Goal: Information Seeking & Learning: Learn about a topic

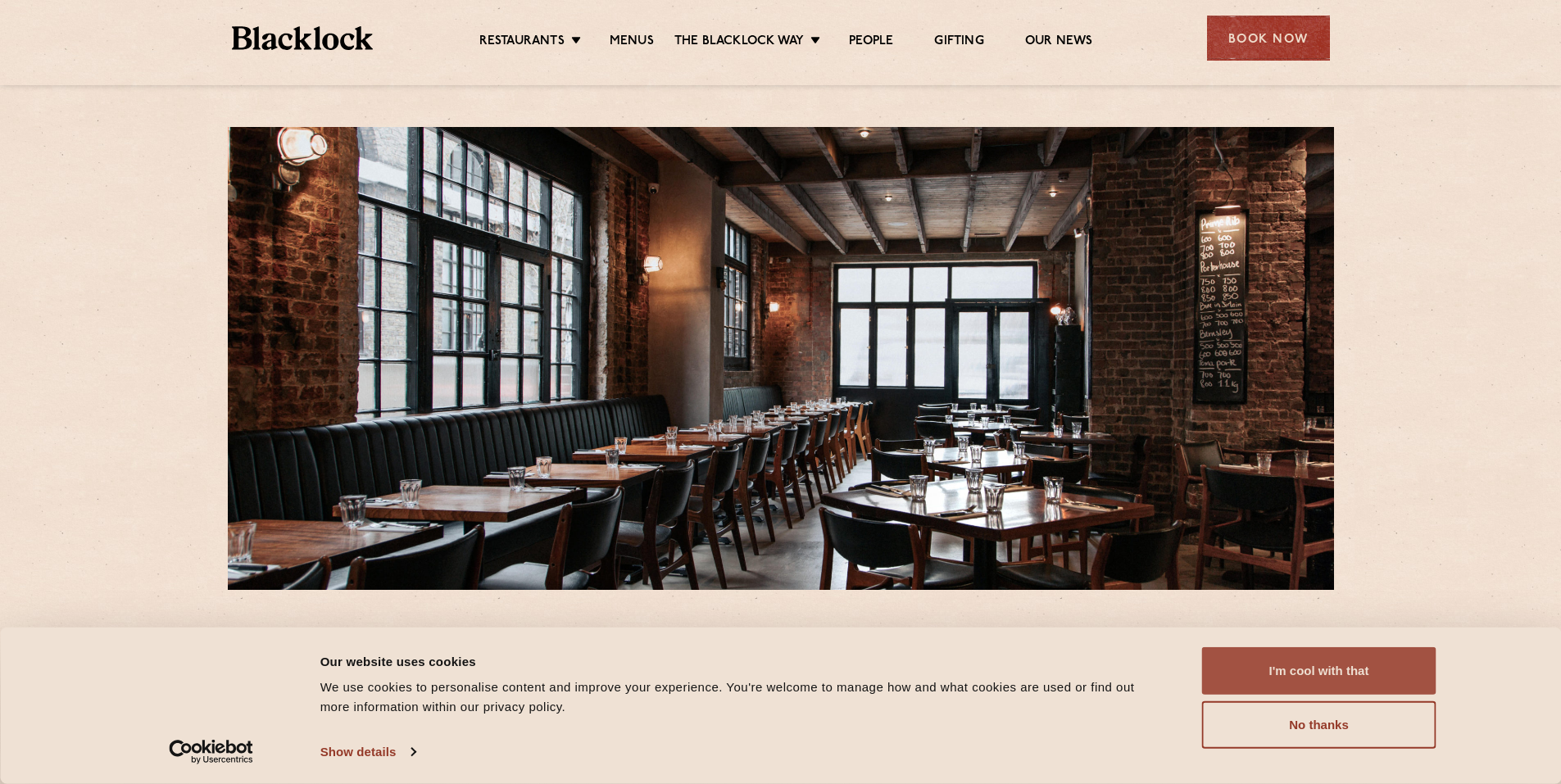
click at [1314, 663] on button "I'm cool with that" at bounding box center [1319, 670] width 234 height 48
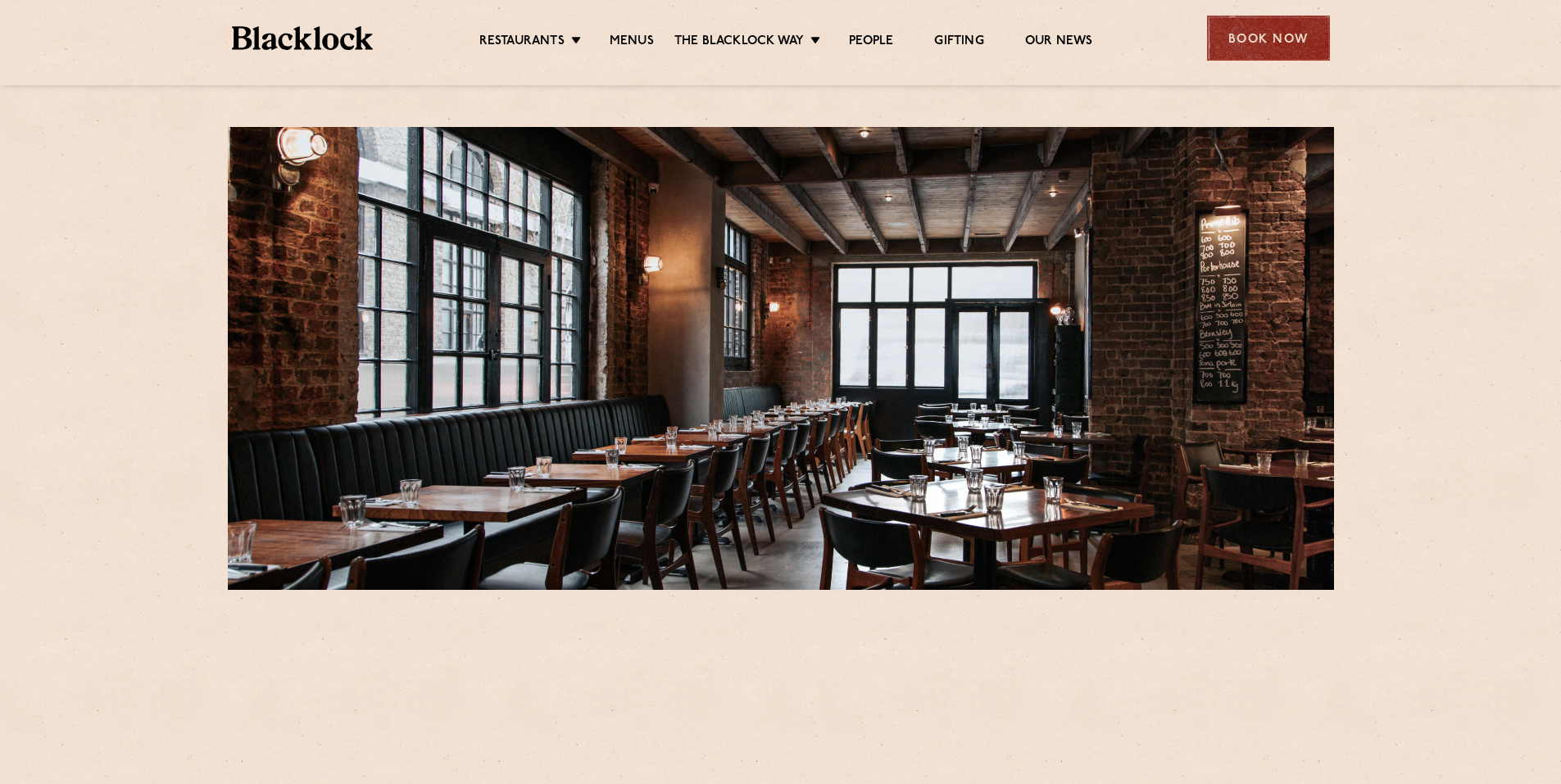
click at [1265, 37] on div "Book Now" at bounding box center [1268, 38] width 123 height 45
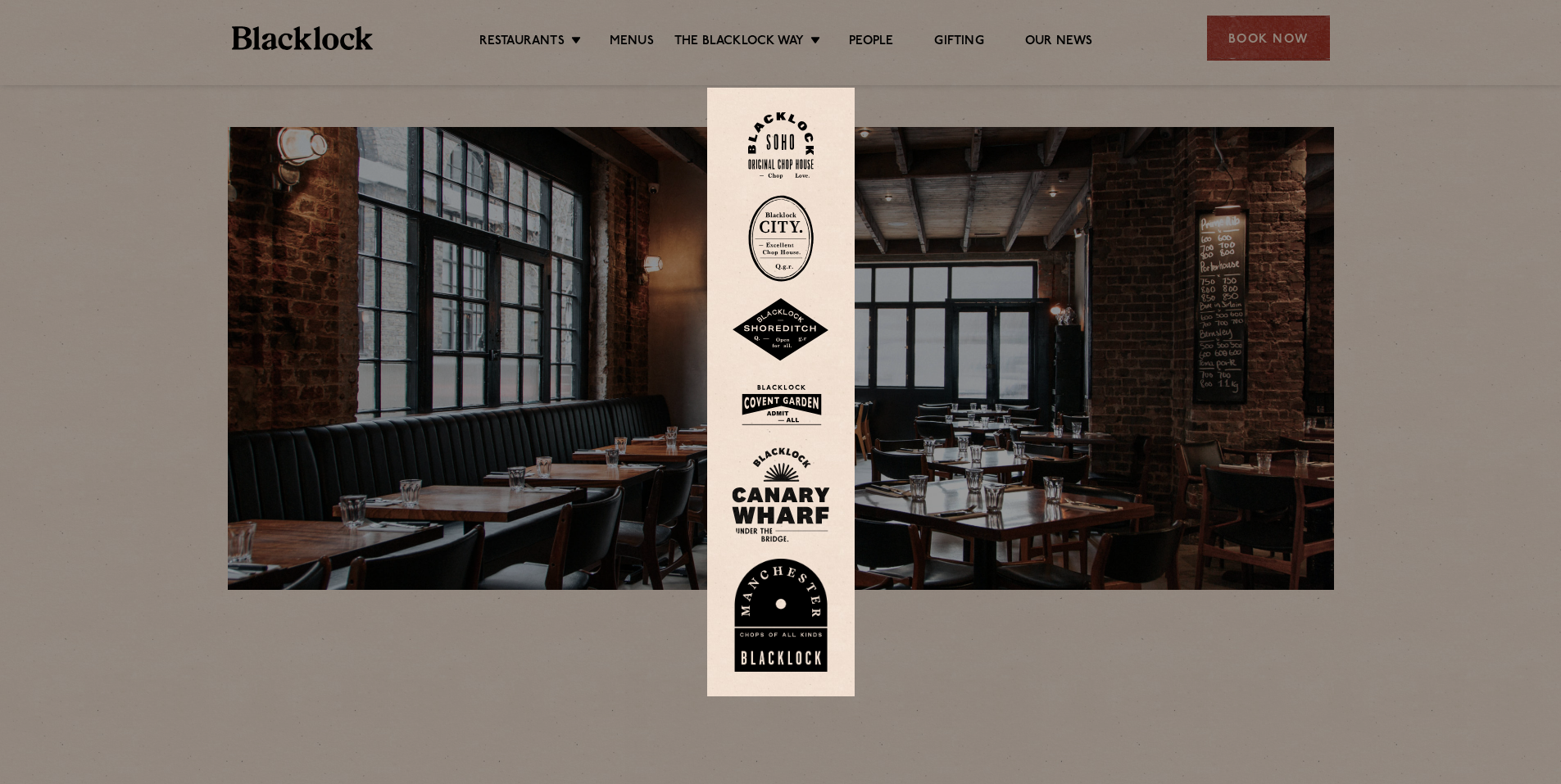
click at [797, 333] on img at bounding box center [781, 330] width 99 height 64
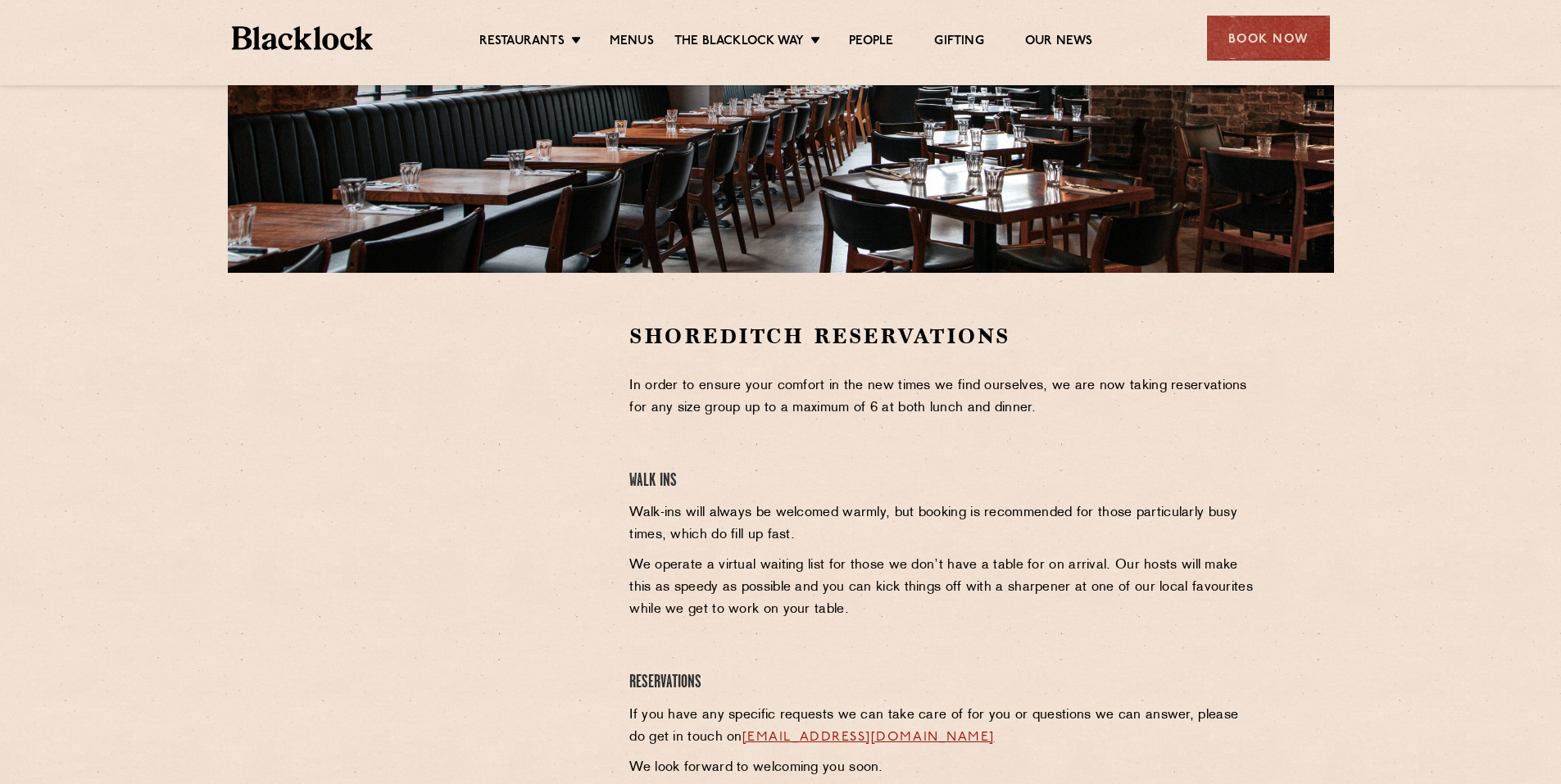
scroll to position [328, 0]
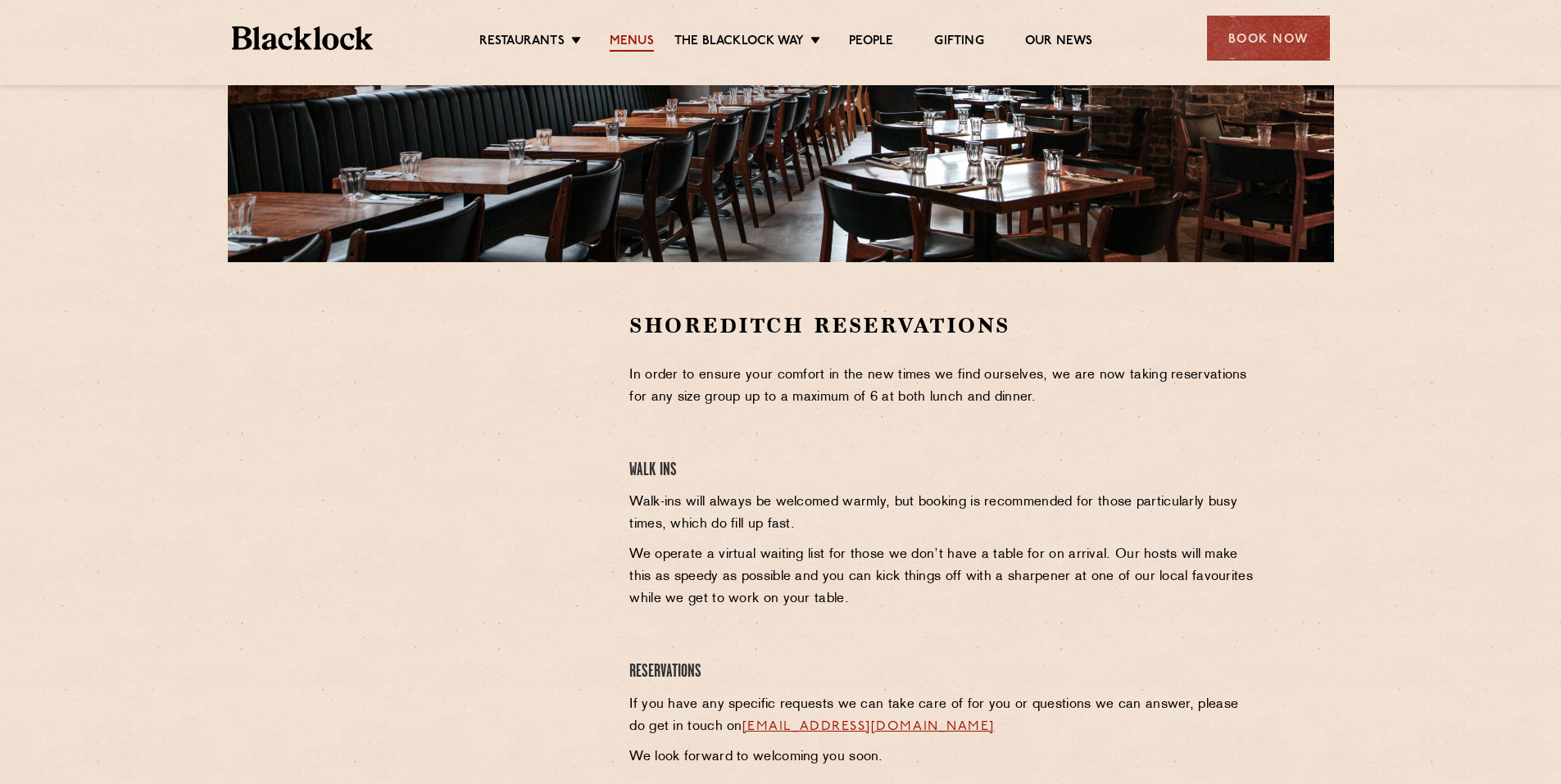
drag, startPoint x: 628, startPoint y: 29, endPoint x: 618, endPoint y: 40, distance: 14.9
click at [618, 40] on link "Menus" at bounding box center [631, 43] width 44 height 18
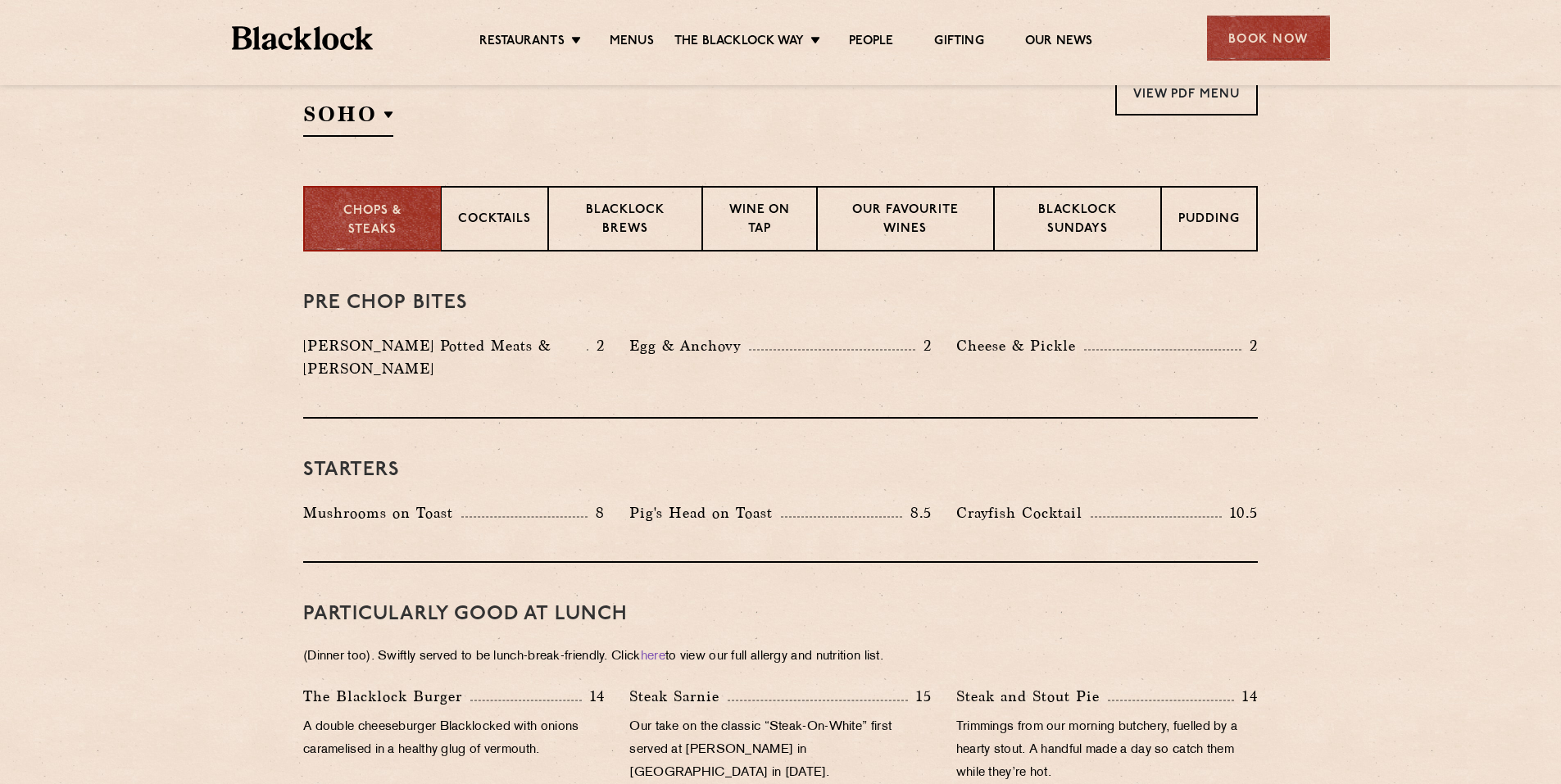
scroll to position [573, 0]
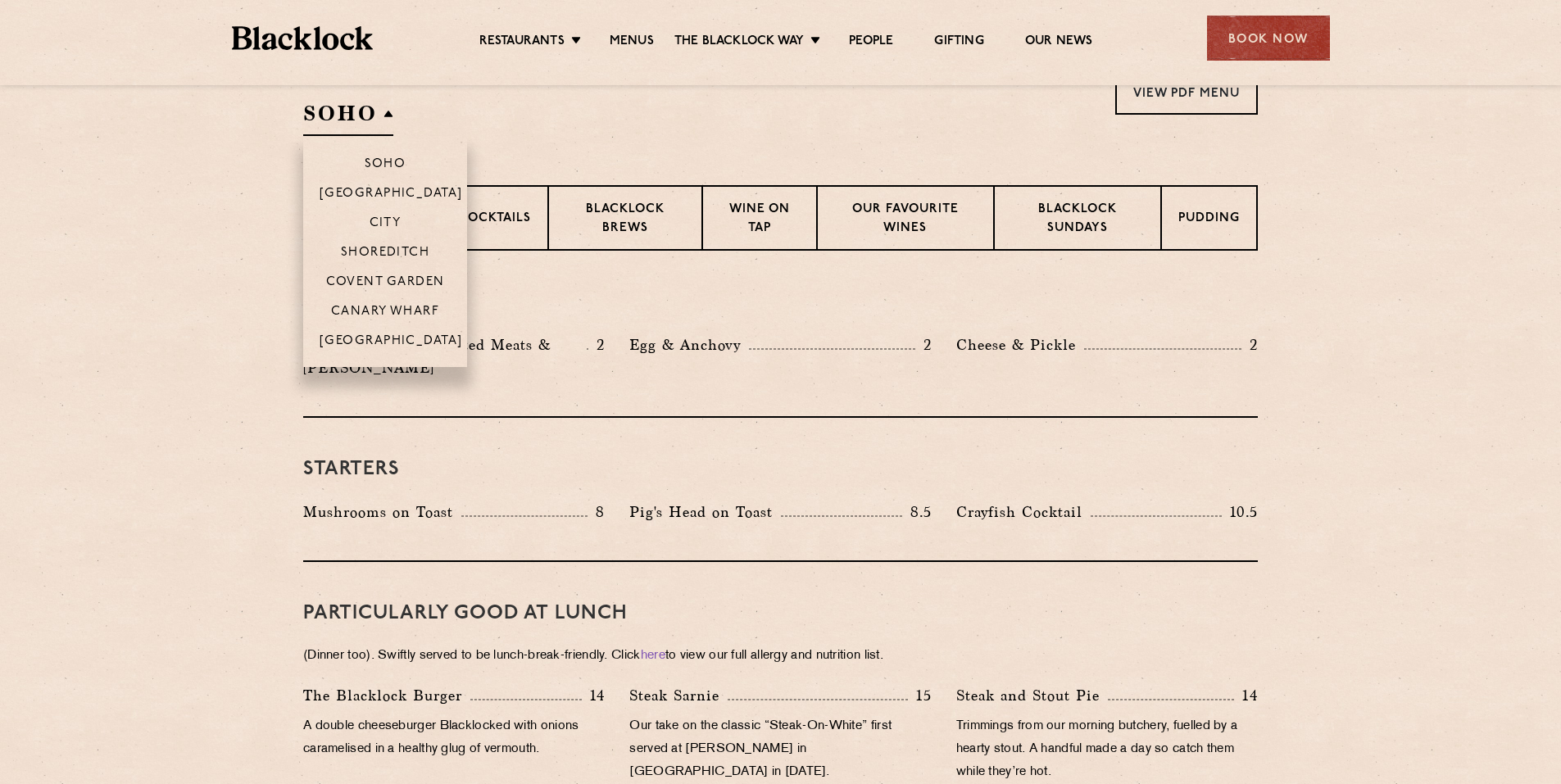
click at [363, 114] on h2 "SOHO" at bounding box center [349, 118] width 90 height 37
click at [403, 252] on p "Shoreditch" at bounding box center [385, 254] width 89 height 17
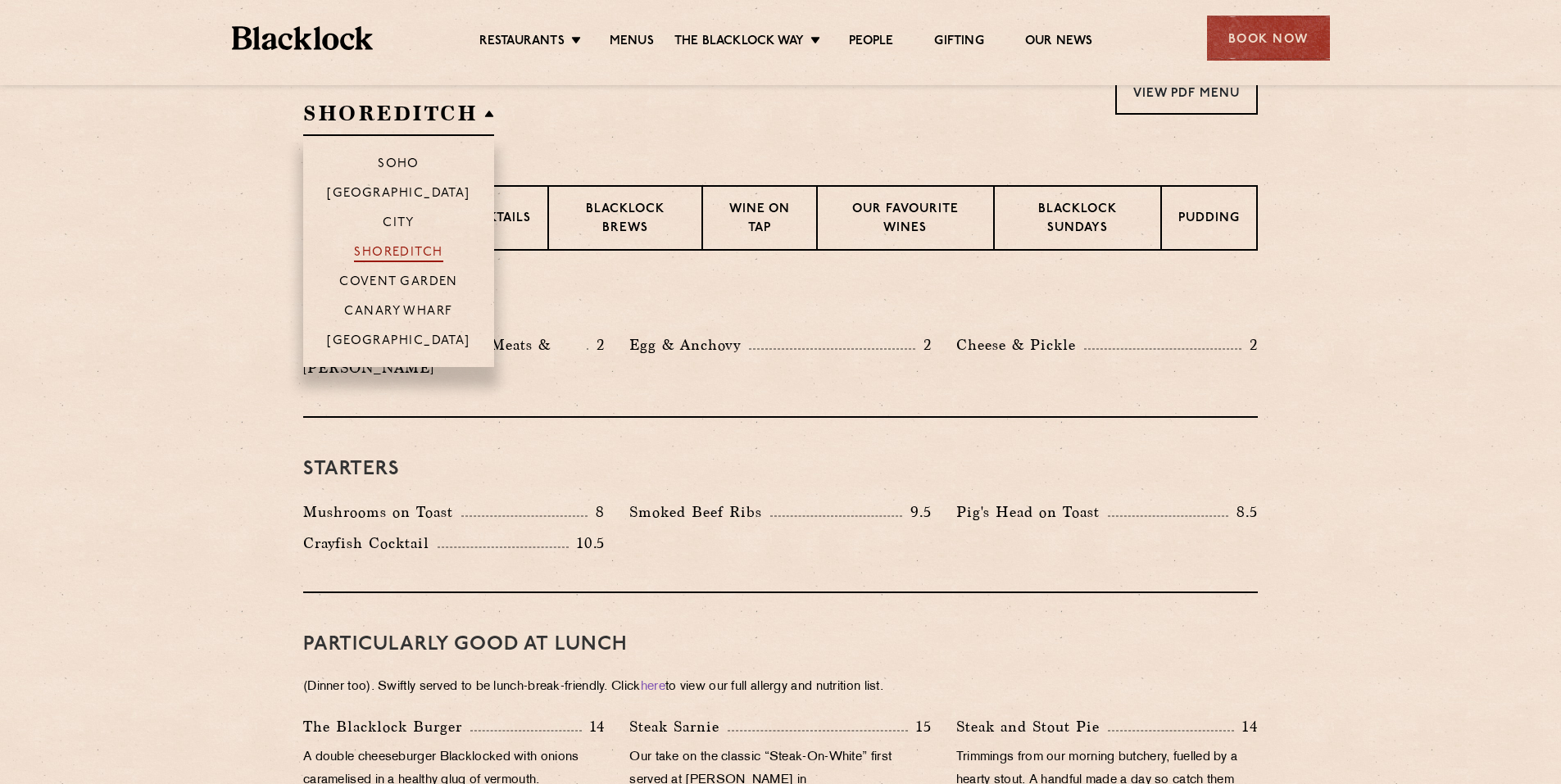
click at [407, 246] on p "Shoreditch" at bounding box center [398, 254] width 89 height 17
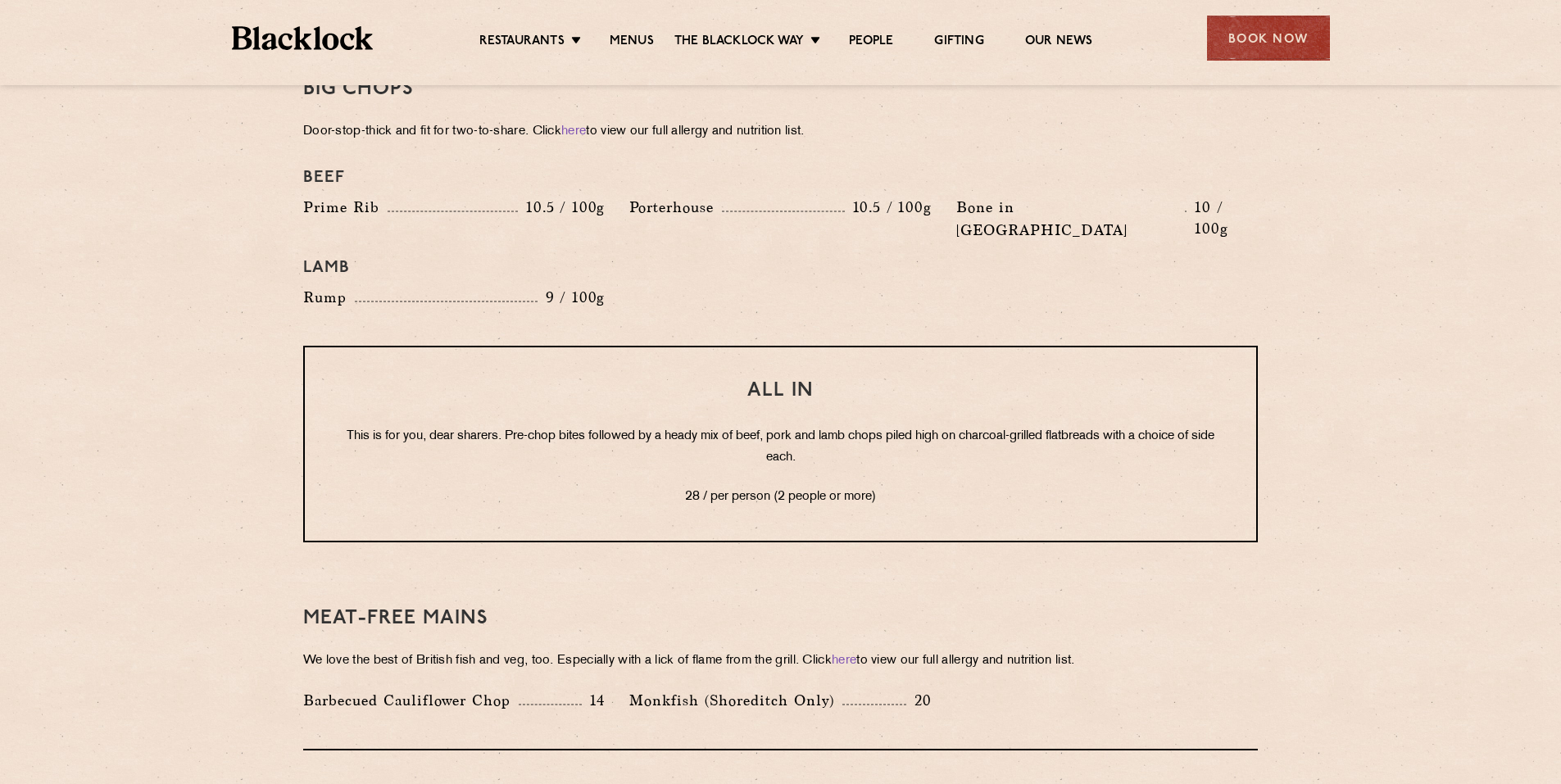
scroll to position [1884, 0]
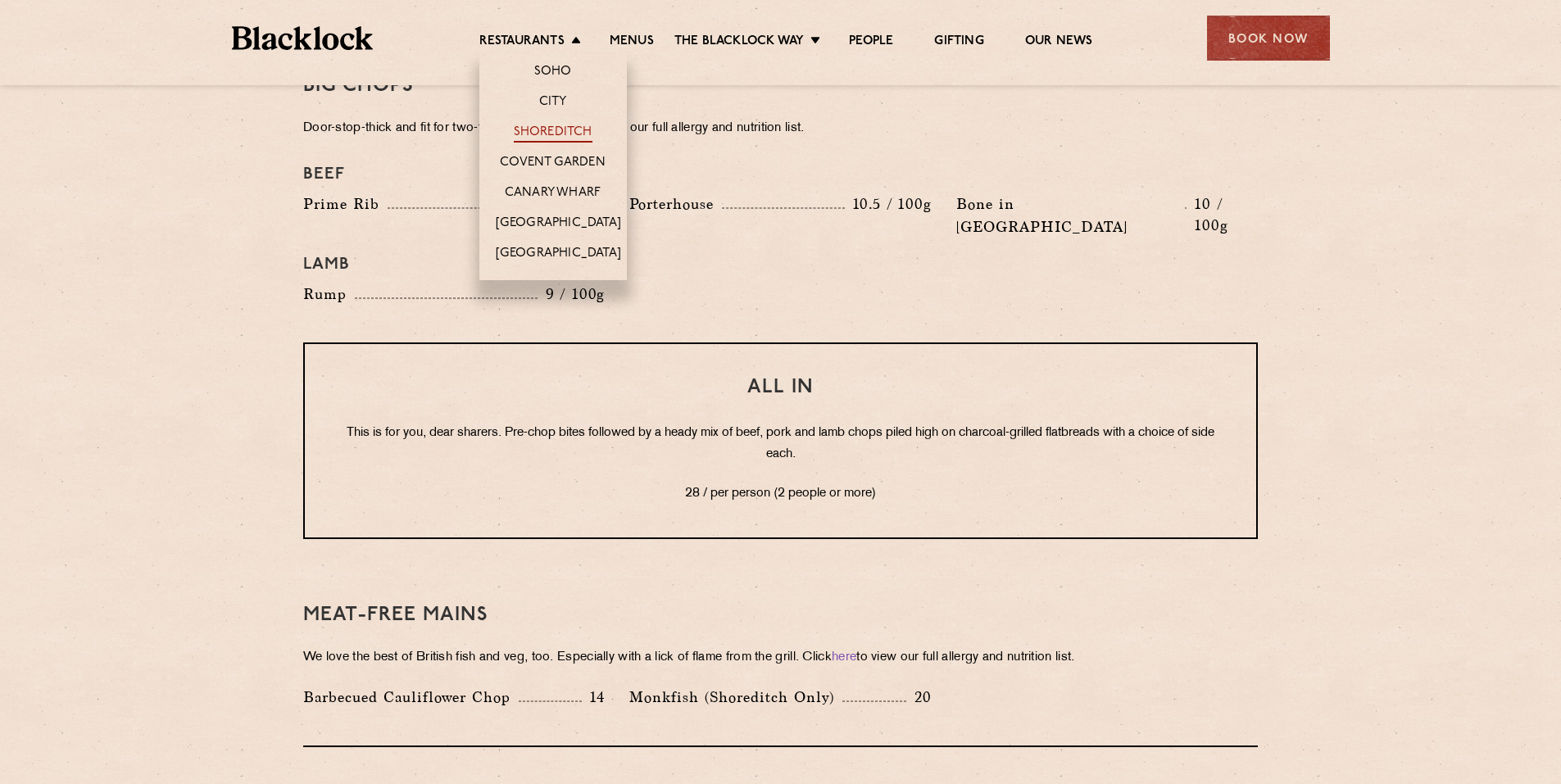
click at [552, 130] on link "Shoreditch" at bounding box center [553, 134] width 79 height 18
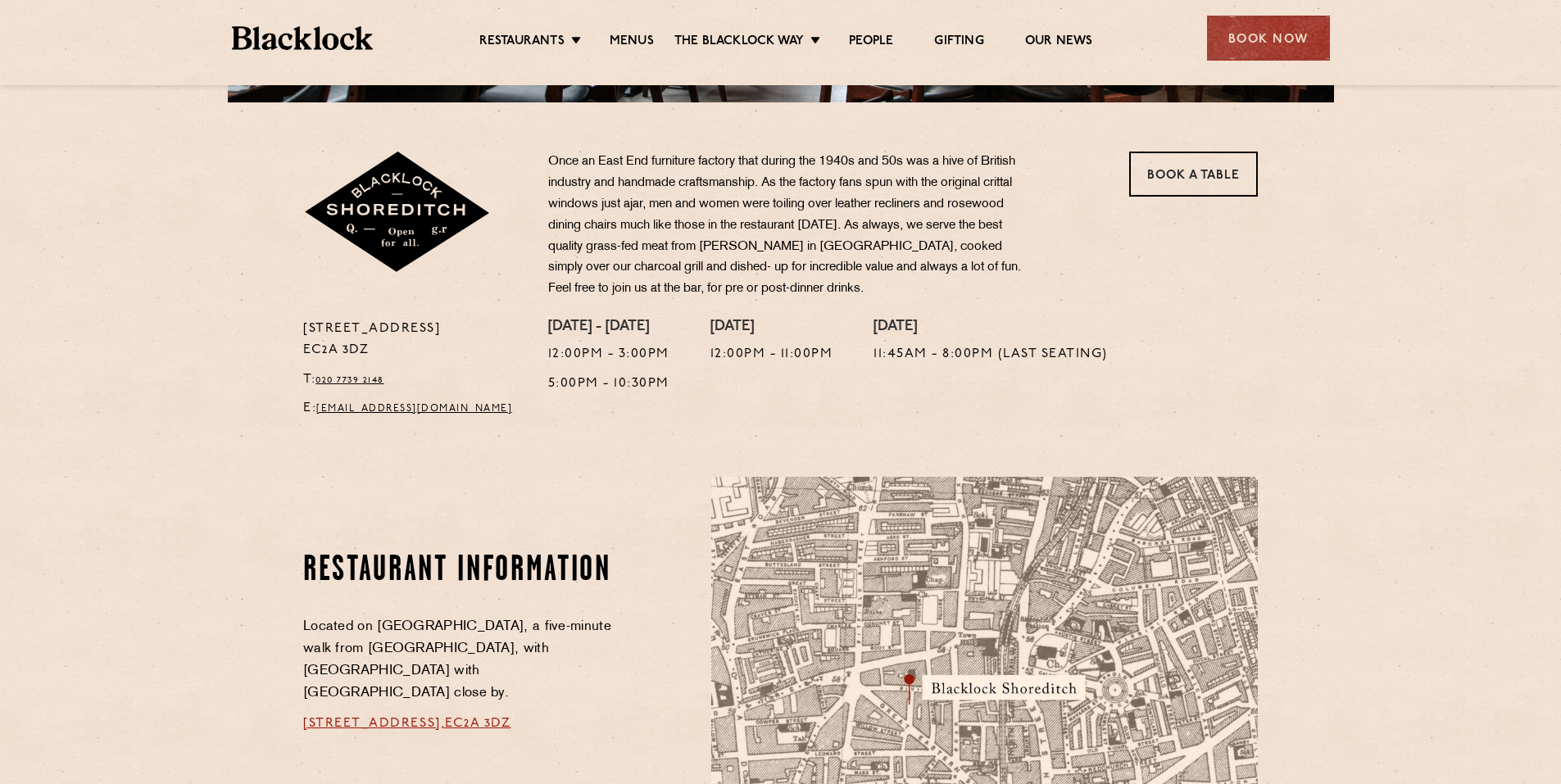
scroll to position [491, 0]
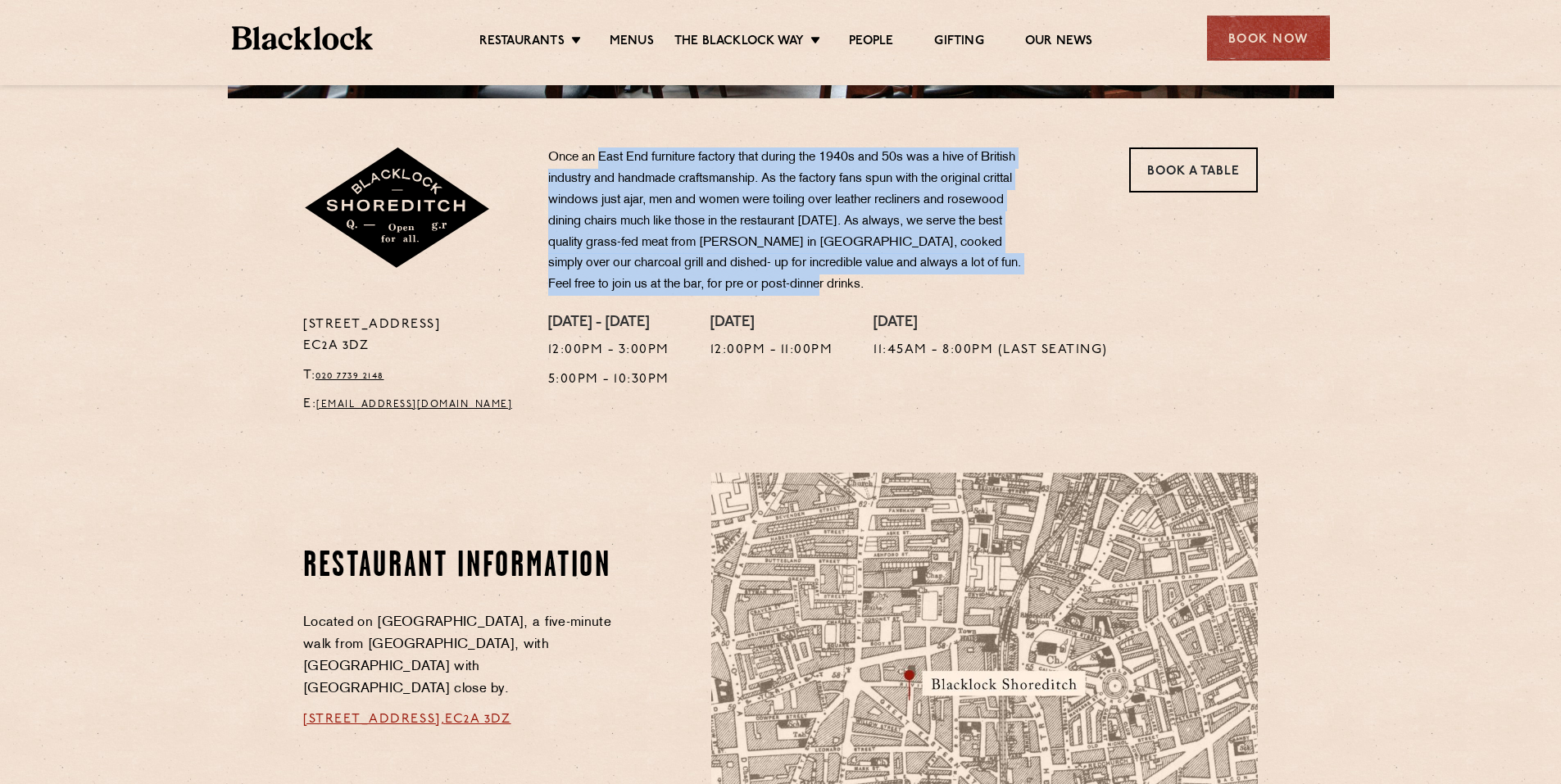
drag, startPoint x: 602, startPoint y: 153, endPoint x: 833, endPoint y: 281, distance: 264.1
click at [843, 281] on p "Once an East End furniture factory that during the 1940s and 50s was a hive of …" at bounding box center [789, 221] width 483 height 148
drag, startPoint x: 833, startPoint y: 281, endPoint x: 746, endPoint y: 257, distance: 90.2
click at [746, 257] on p "Once an East End furniture factory that during the 1940s and 50s was a hive of …" at bounding box center [789, 221] width 483 height 148
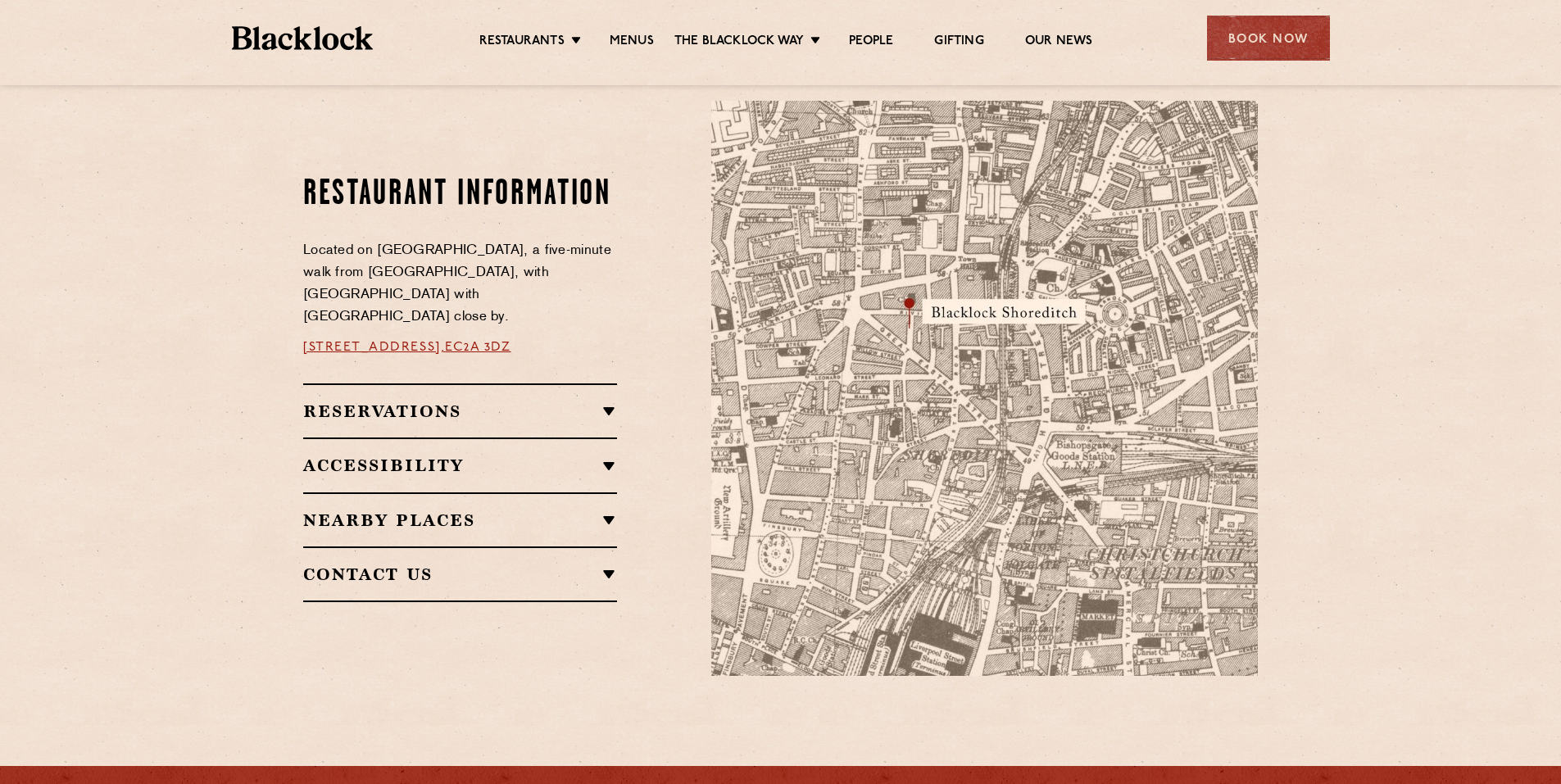
scroll to position [983, 0]
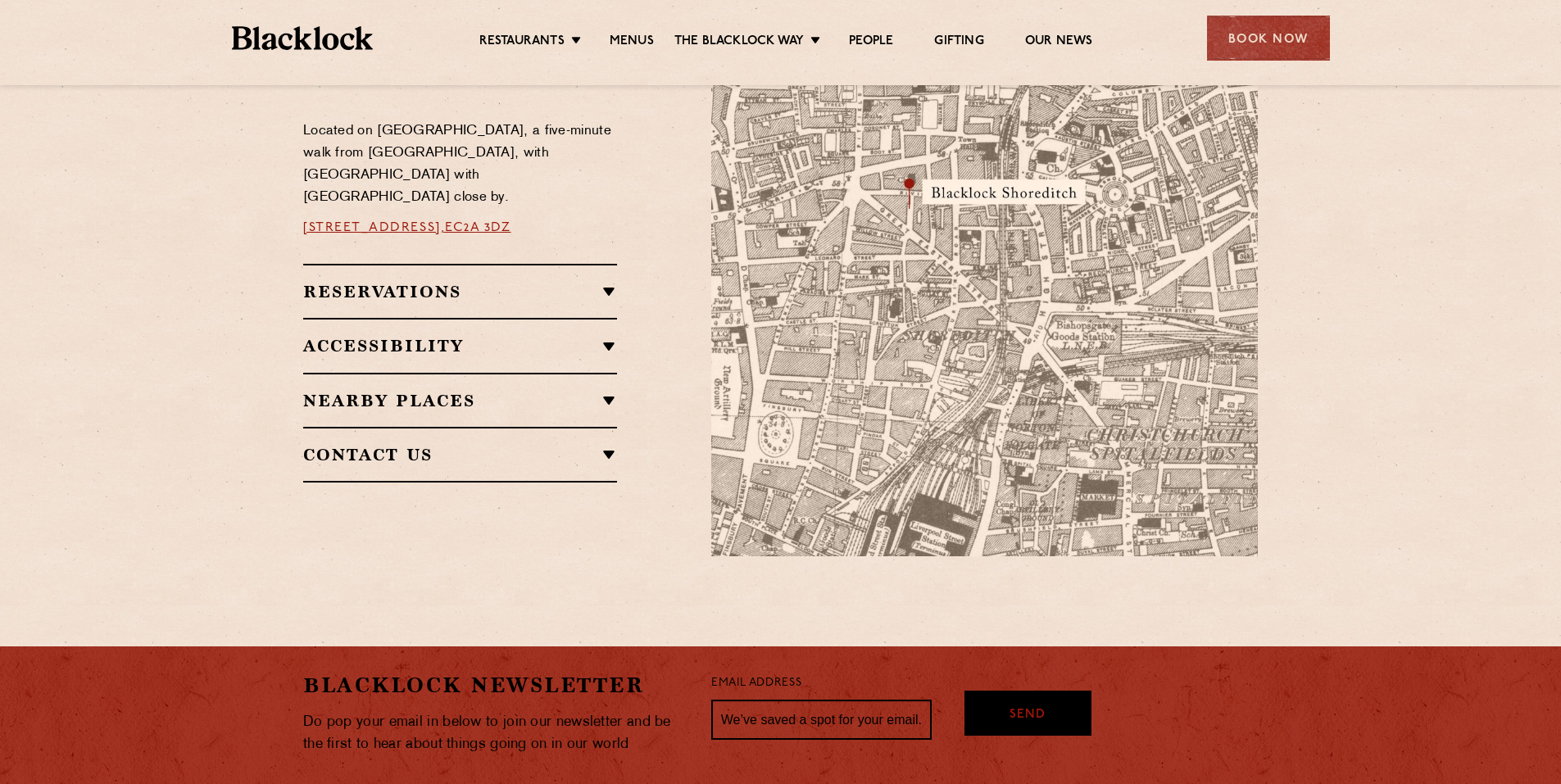
click at [610, 282] on h2 "Reservations" at bounding box center [460, 292] width 314 height 20
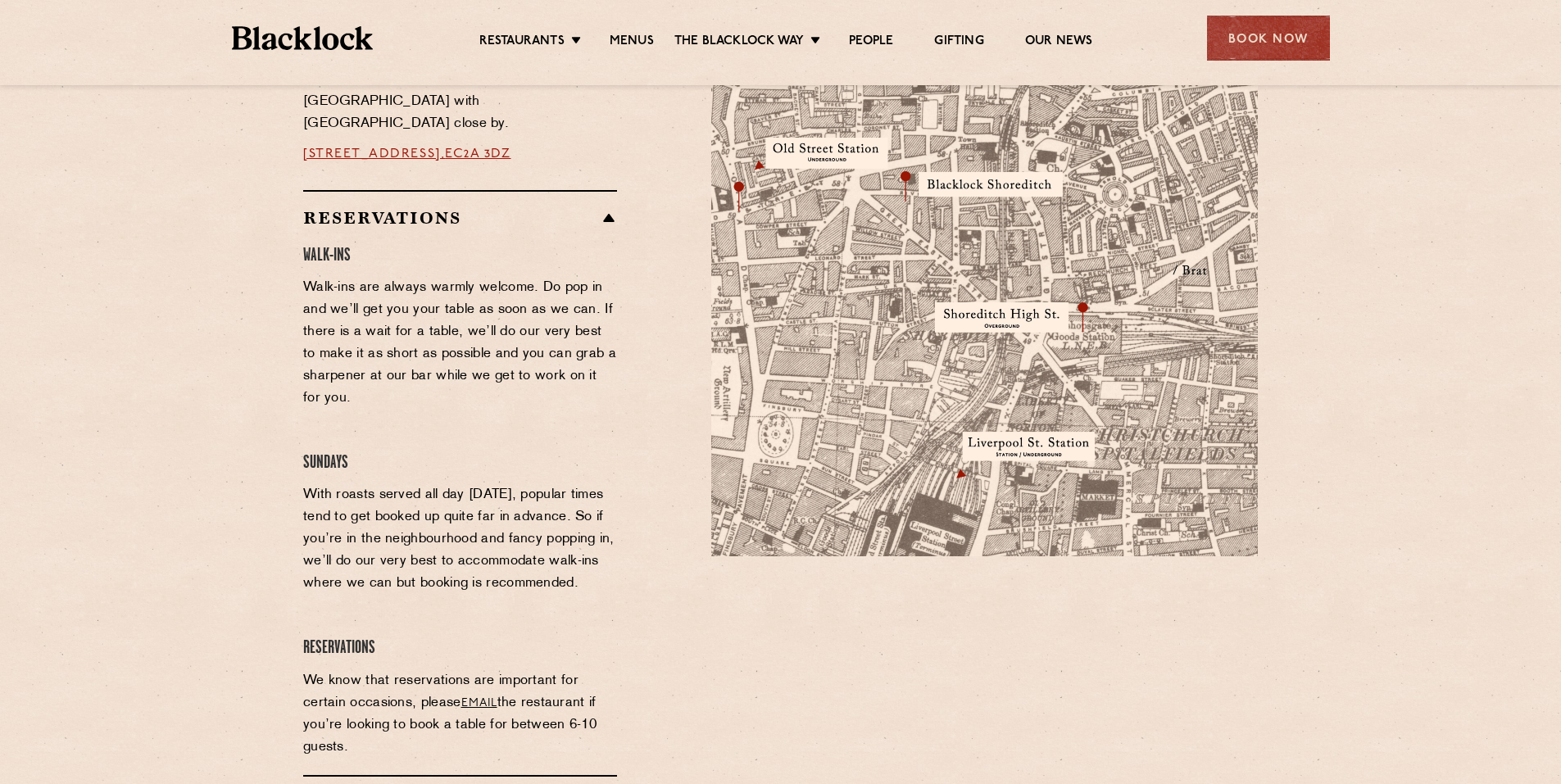
click at [389, 277] on p "Walk-ins are always warmly welcome. Do pop in and we’ll get you your table as s…" at bounding box center [460, 343] width 314 height 133
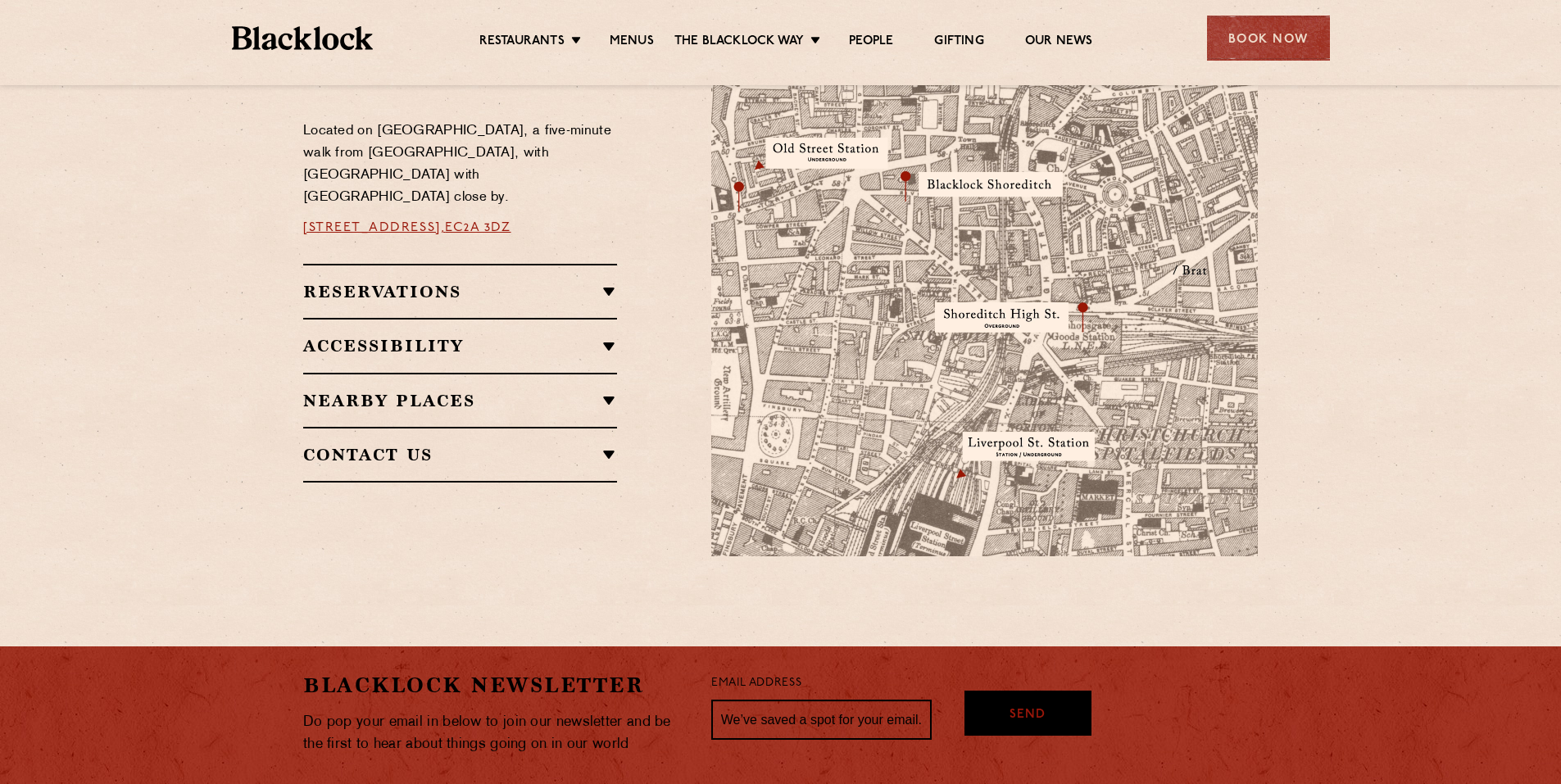
click at [353, 263] on div "Reservations Walk-Ins Walk-ins are always warmly welcome. Do pop in and we’ll g…" at bounding box center [460, 290] width 314 height 54
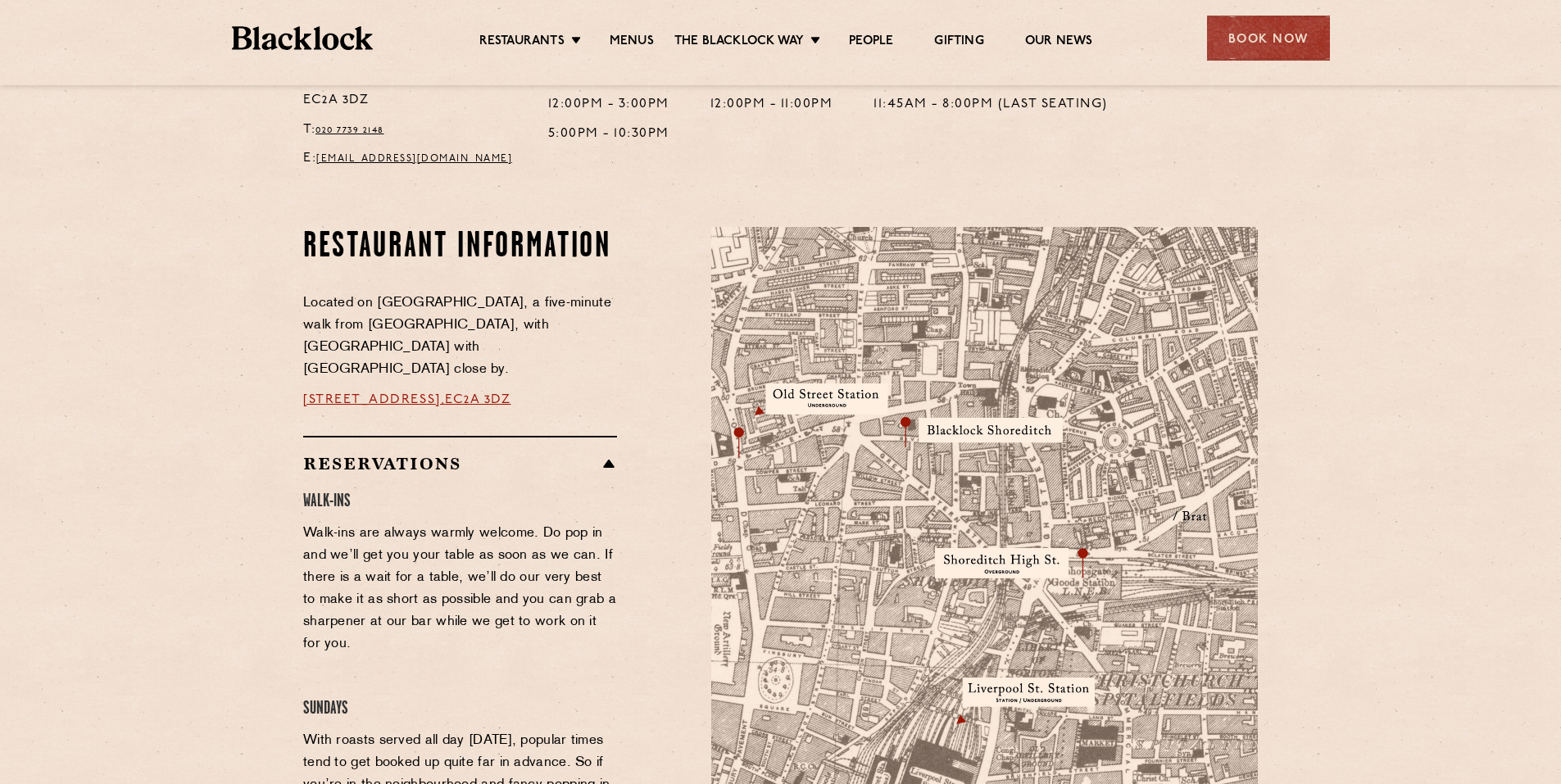
scroll to position [491, 0]
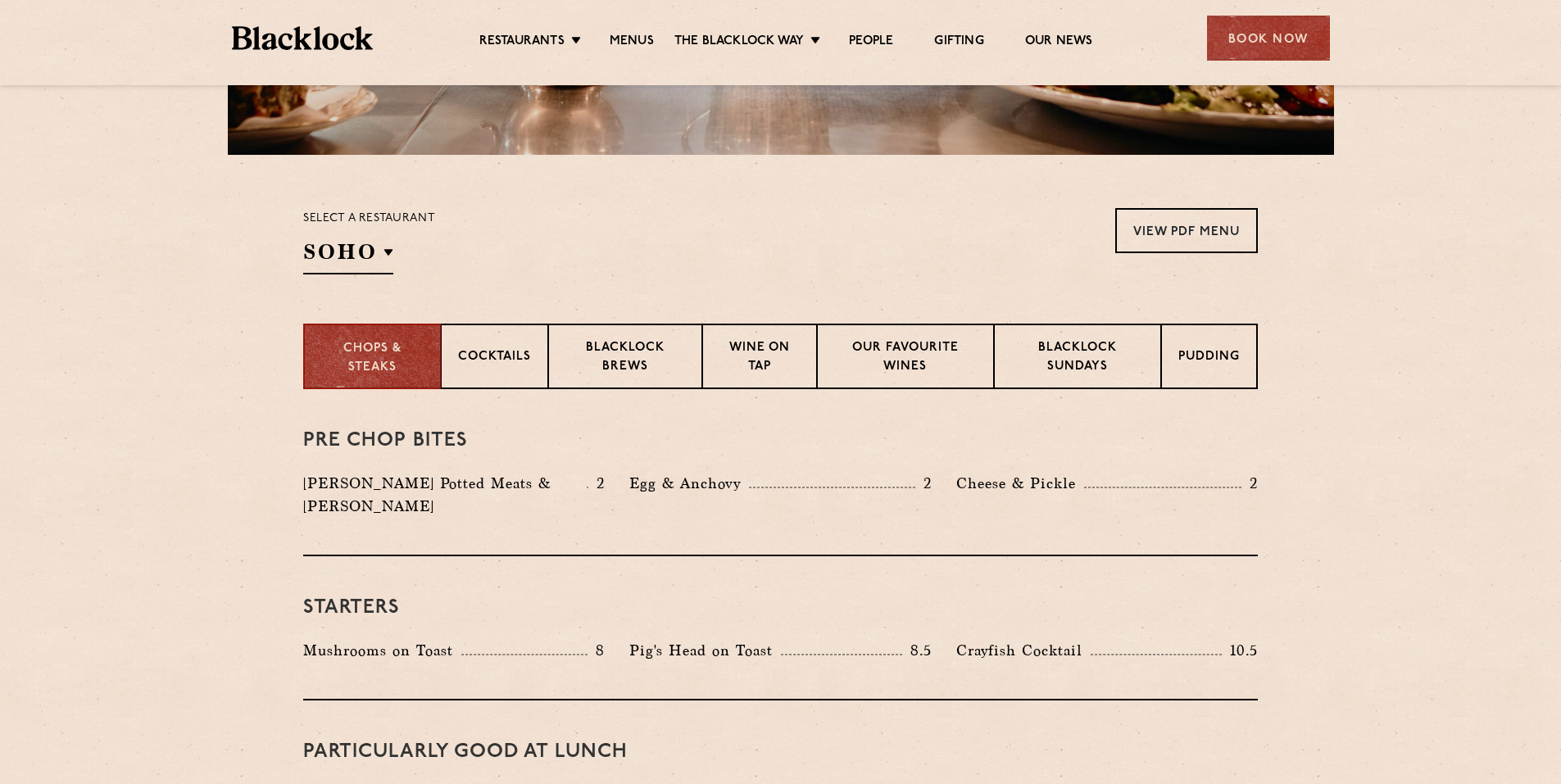
scroll to position [567, 0]
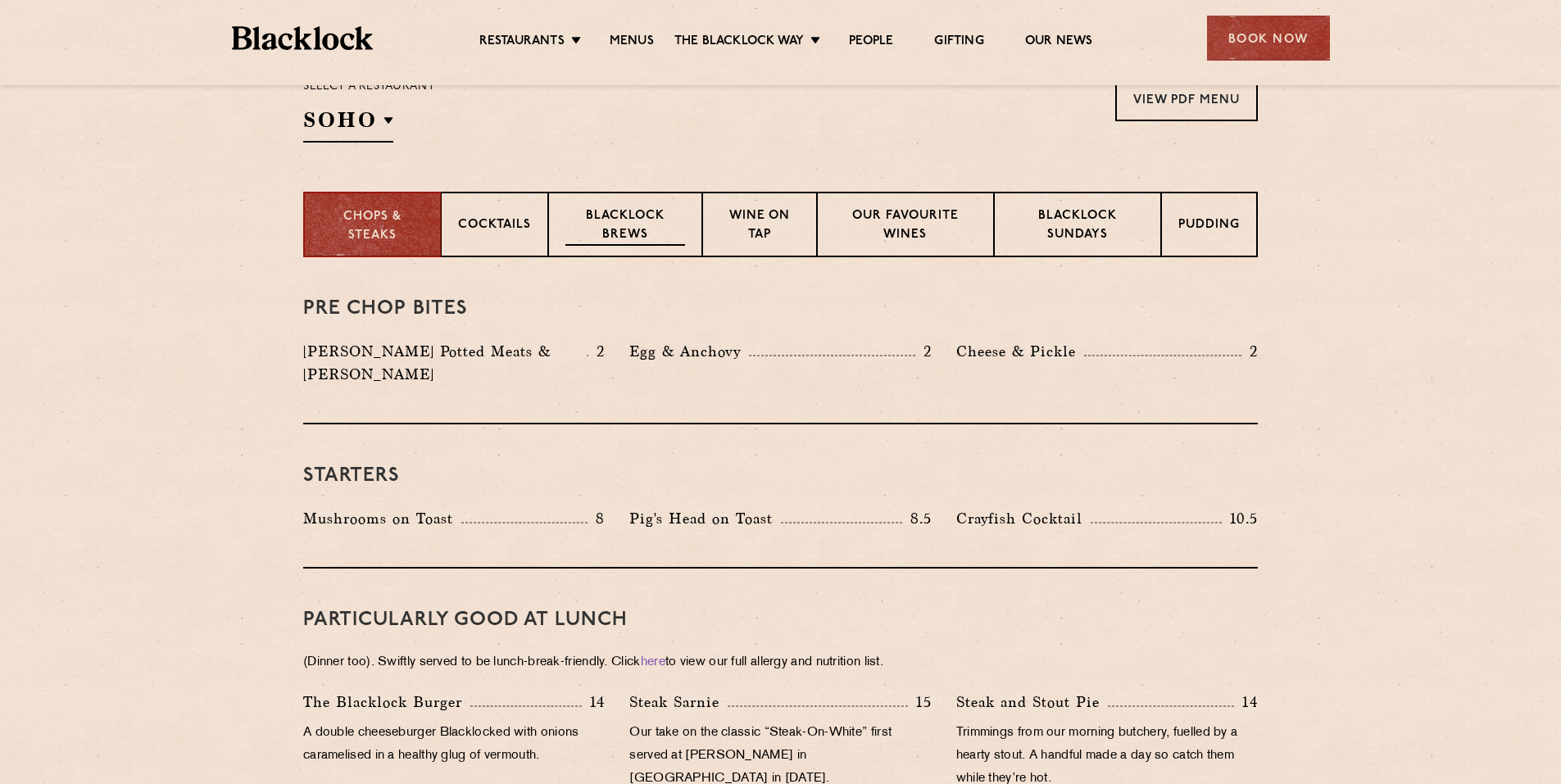
click at [637, 222] on p "Blacklock Brews" at bounding box center [625, 227] width 120 height 38
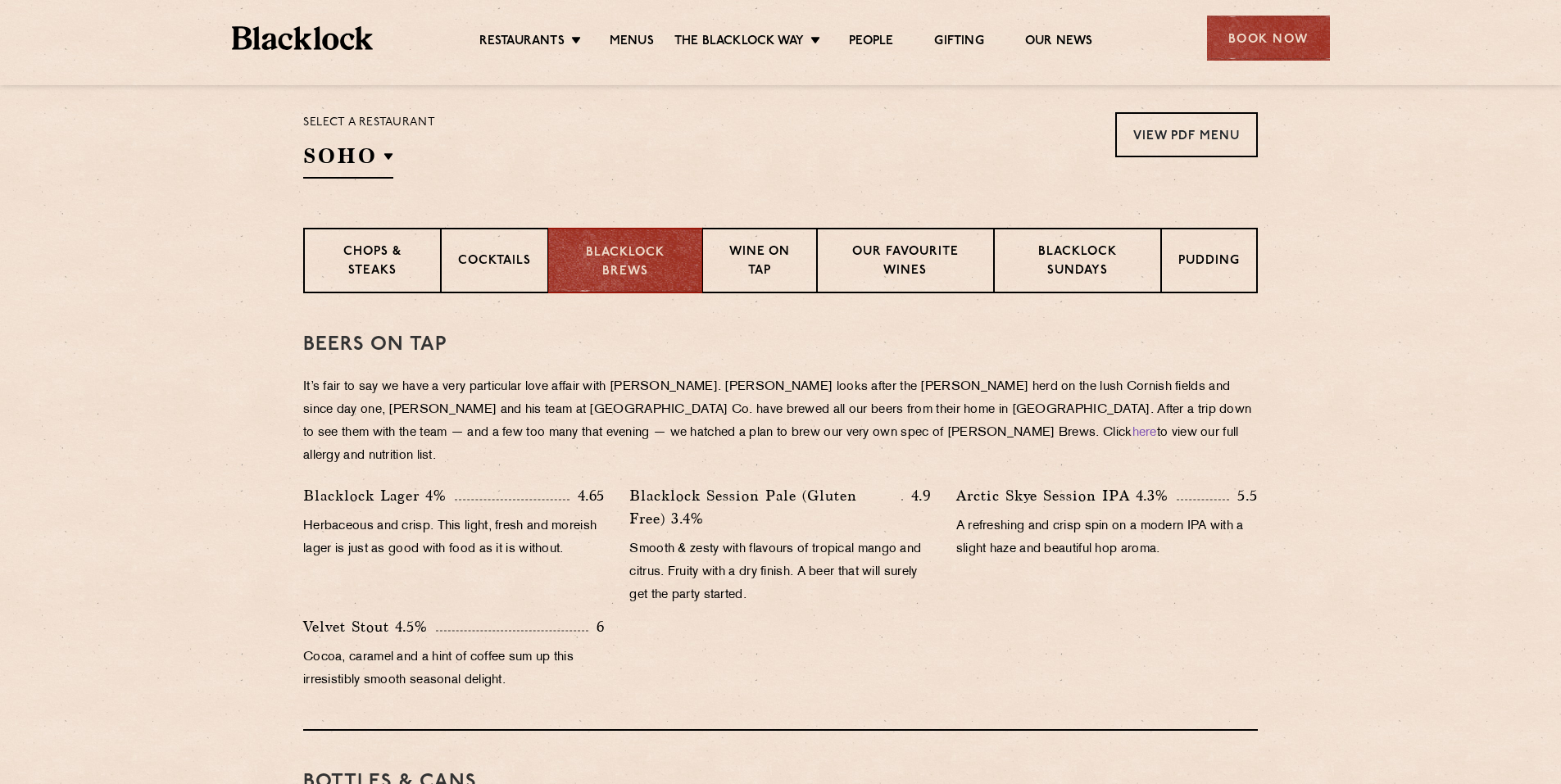
scroll to position [403, 0]
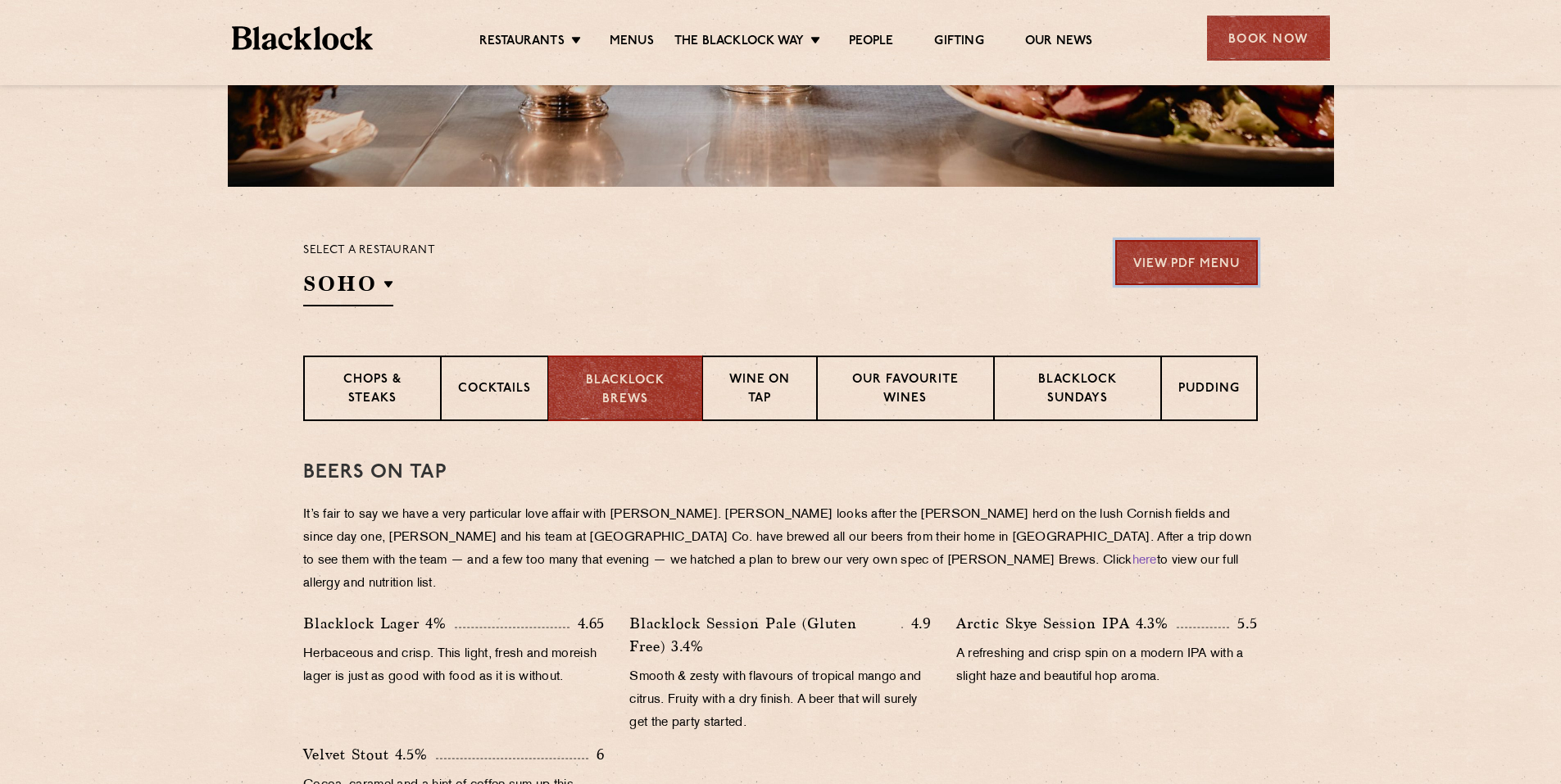
click at [1206, 256] on link "View PDF Menu" at bounding box center [1186, 262] width 142 height 45
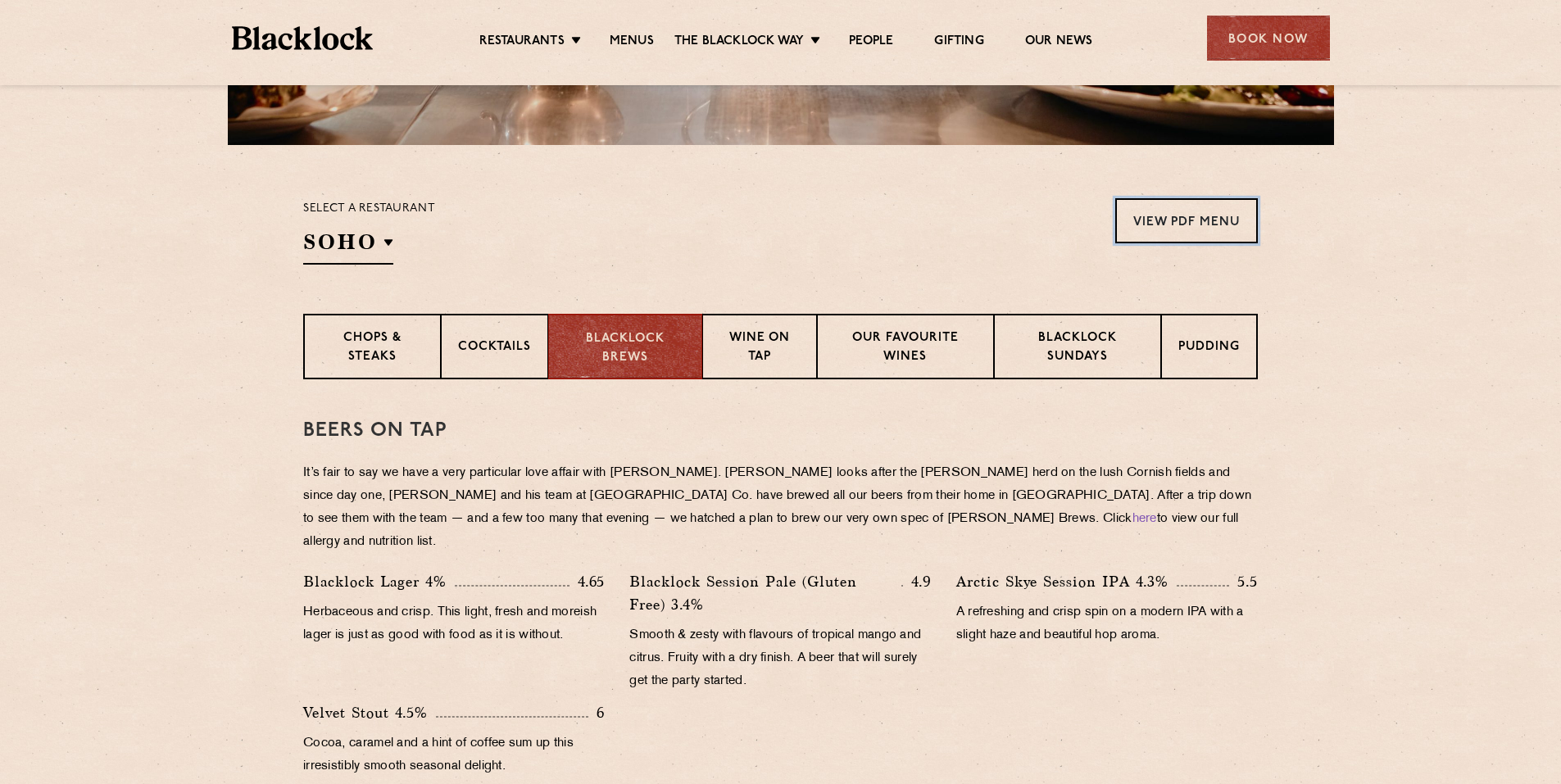
scroll to position [485, 0]
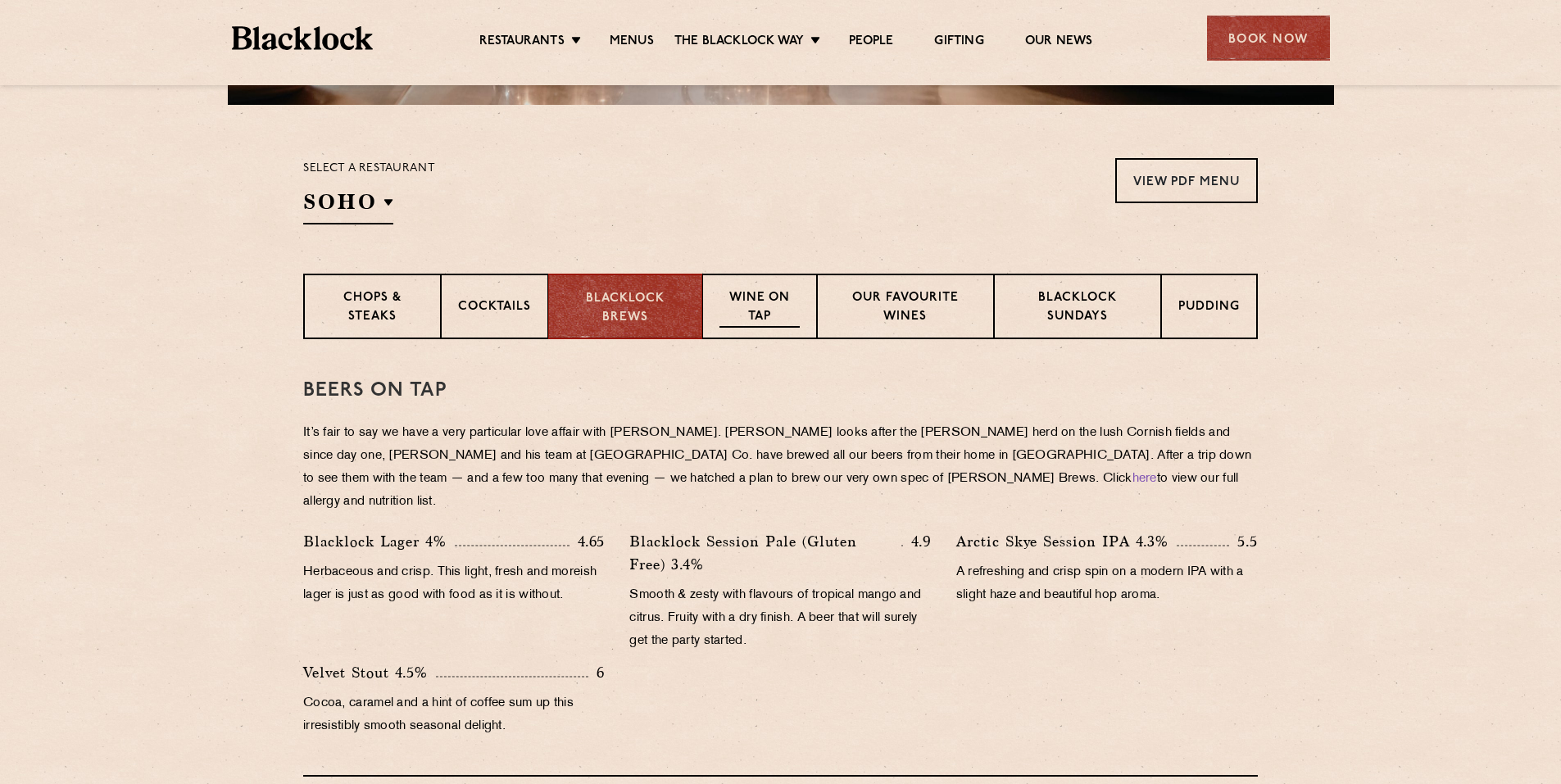
click at [772, 297] on p "Wine on Tap" at bounding box center [759, 308] width 80 height 38
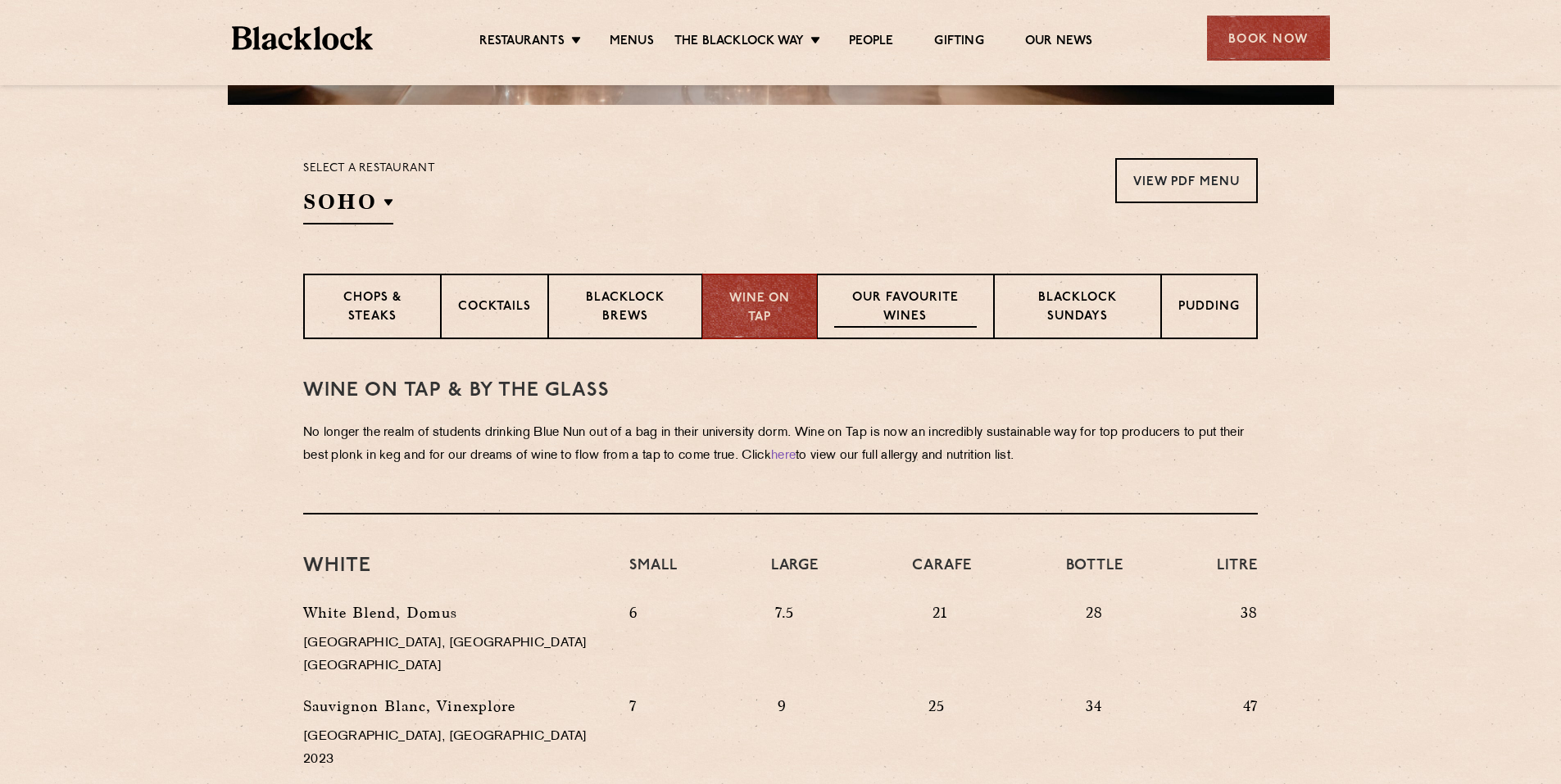
click at [898, 303] on p "Our favourite wines" at bounding box center [905, 308] width 142 height 38
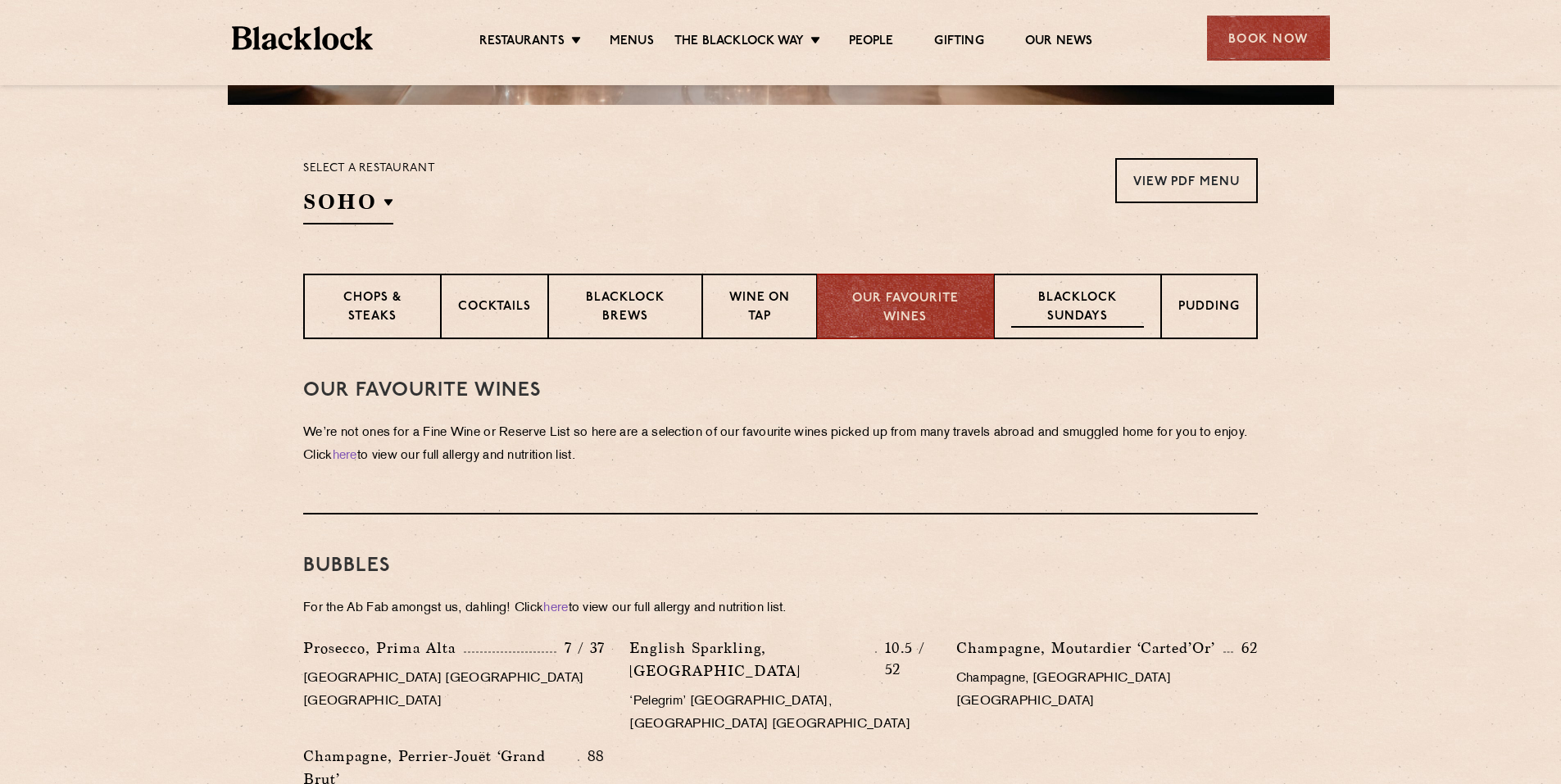
click at [1143, 313] on p "Blacklock Sundays" at bounding box center [1077, 308] width 133 height 38
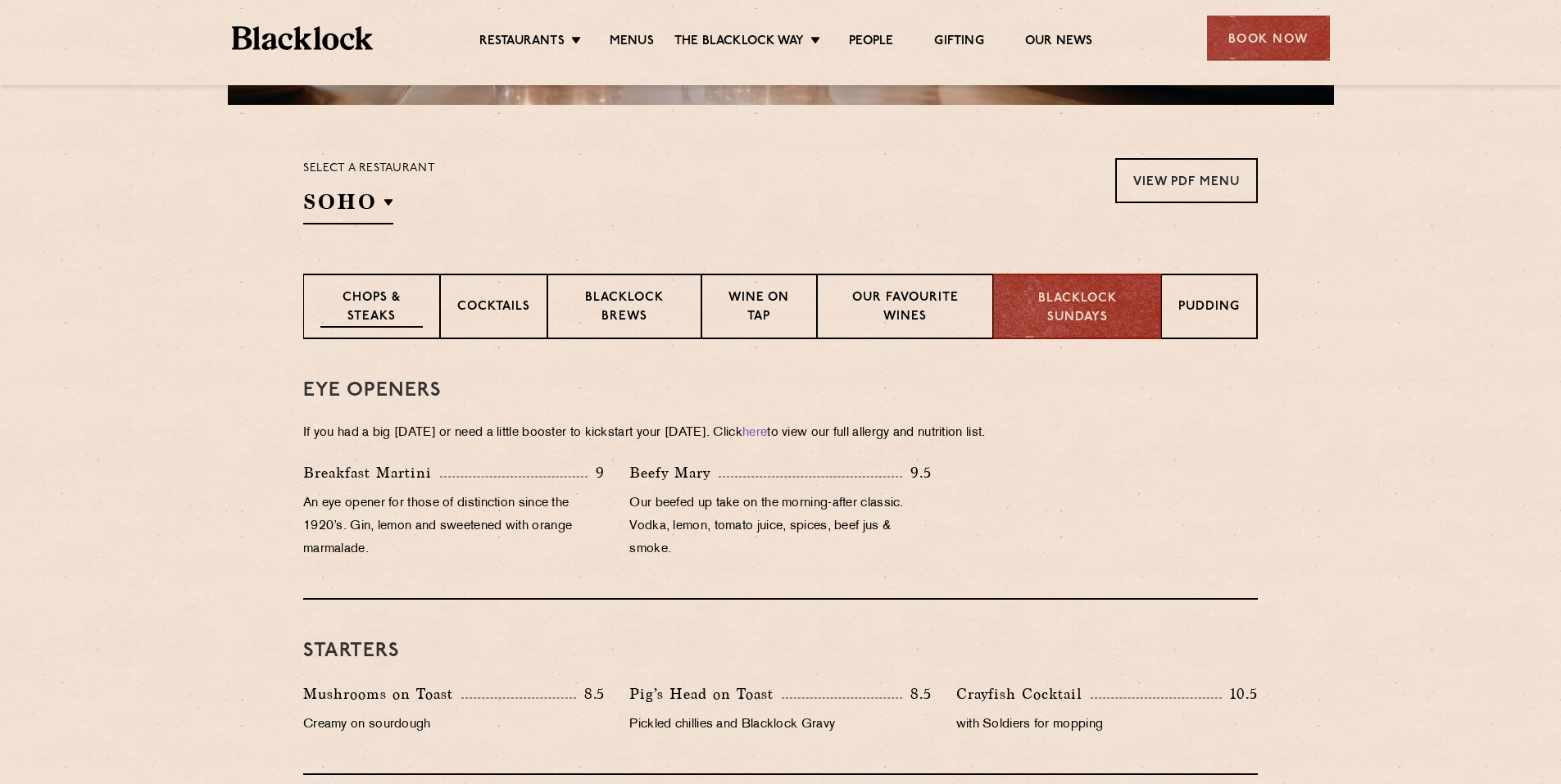
click at [395, 304] on p "Chops & Steaks" at bounding box center [371, 308] width 102 height 38
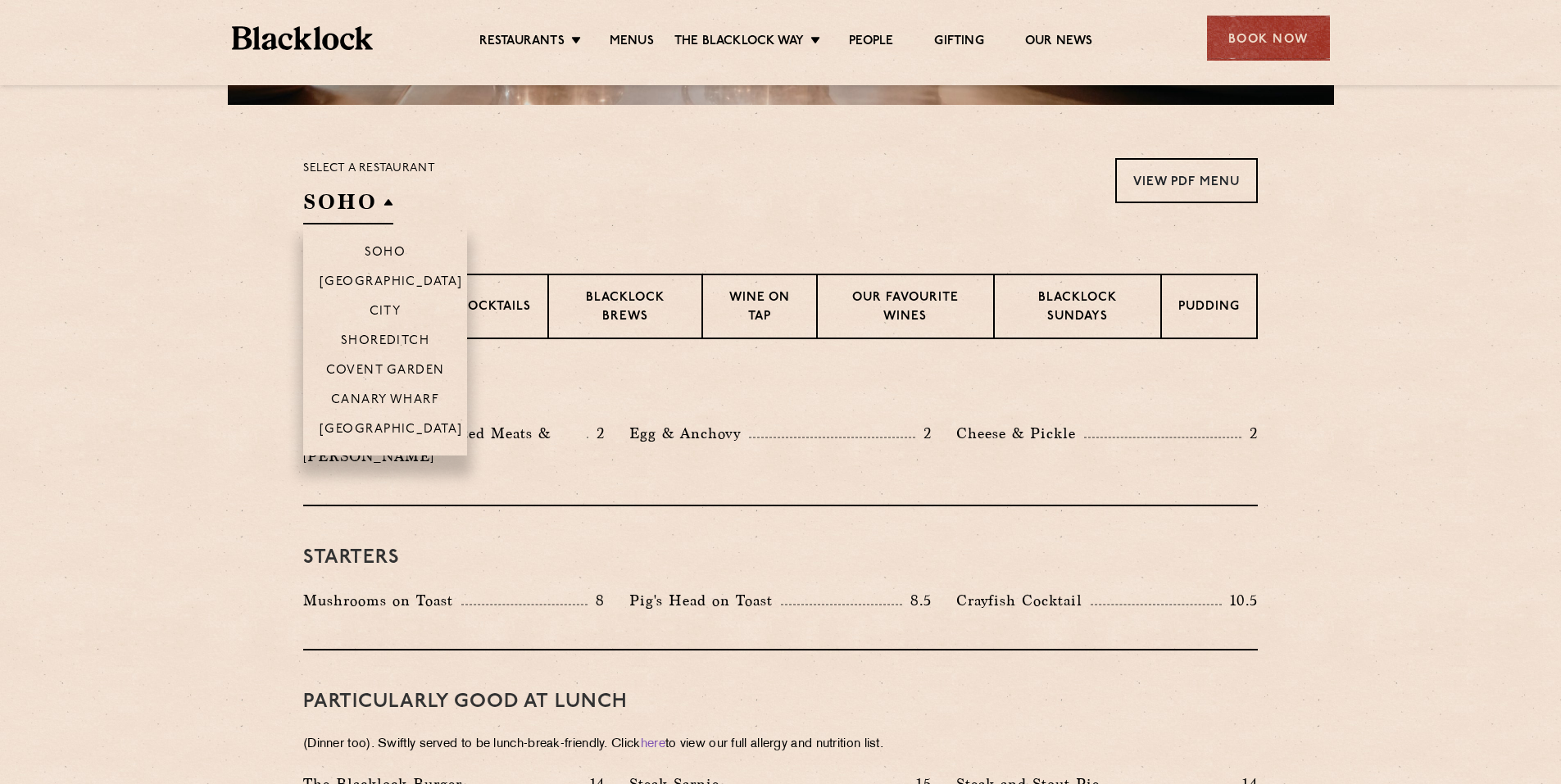
click at [362, 195] on h2 "SOHO" at bounding box center [349, 206] width 90 height 37
click at [398, 337] on p "Shoreditch" at bounding box center [385, 343] width 89 height 17
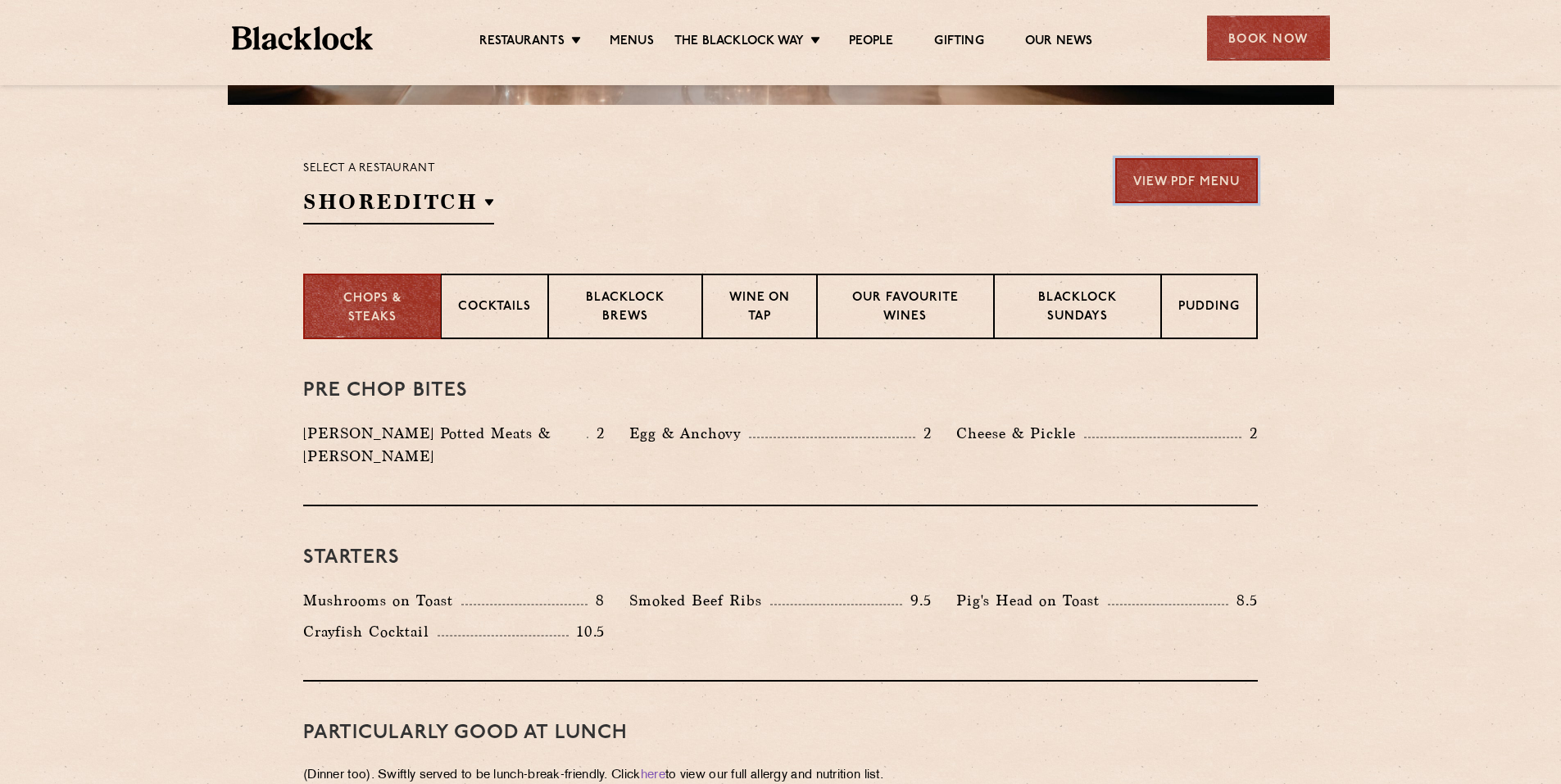
click at [1166, 185] on link "View PDF Menu" at bounding box center [1186, 181] width 142 height 45
